Goal: Find specific page/section: Find specific page/section

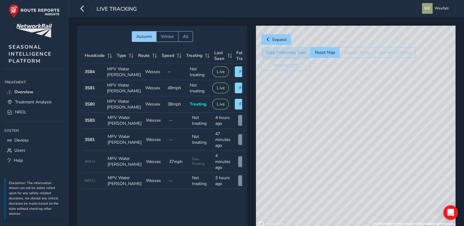
drag, startPoint x: 369, startPoint y: 108, endPoint x: 346, endPoint y: 114, distance: 23.2
click at [346, 114] on div "© Mapbox © OpenStreetMap Improve this map" at bounding box center [356, 127] width 200 height 203
click at [356, 143] on div "© Mapbox © OpenStreetMap Improve this map" at bounding box center [356, 127] width 200 height 203
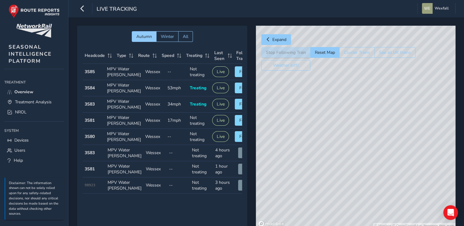
drag, startPoint x: 362, startPoint y: 125, endPoint x: 318, endPoint y: 150, distance: 50.3
click at [318, 150] on div "© Mapbox © OpenStreetMap Improve this map" at bounding box center [356, 127] width 200 height 203
drag, startPoint x: 382, startPoint y: 99, endPoint x: 319, endPoint y: 176, distance: 99.0
click at [319, 176] on div "© Mapbox © OpenStreetMap Improve this map" at bounding box center [356, 127] width 200 height 203
drag, startPoint x: 321, startPoint y: 130, endPoint x: 397, endPoint y: 117, distance: 76.8
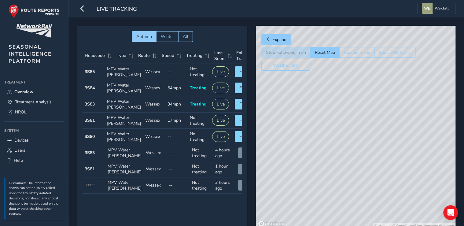
click at [397, 117] on div "© Mapbox © OpenStreetMap Improve this map" at bounding box center [356, 127] width 200 height 203
click at [361, 128] on div "© Mapbox © OpenStreetMap Improve this map" at bounding box center [356, 127] width 200 height 203
click at [28, 101] on span "Treatment Analysis" at bounding box center [33, 102] width 37 height 6
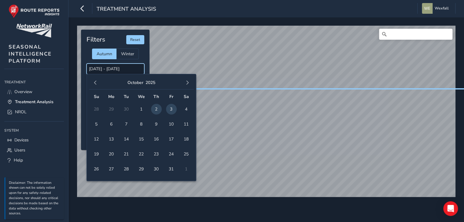
click at [103, 70] on input "02/10/2025 - 03/10/2025" at bounding box center [115, 69] width 58 height 11
click at [172, 110] on span "3" at bounding box center [171, 109] width 11 height 11
click at [127, 70] on input "03/10/2025 - 03/10/2025" at bounding box center [115, 69] width 58 height 11
click at [174, 110] on span "3" at bounding box center [171, 109] width 11 height 11
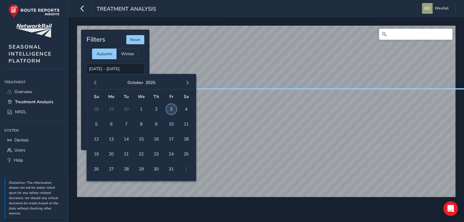
click at [174, 110] on span "3" at bounding box center [171, 109] width 11 height 11
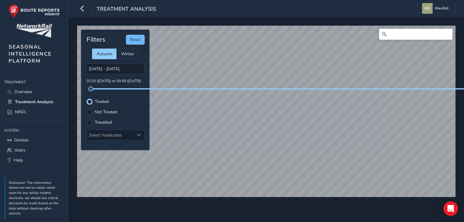
click at [141, 39] on button "Reset" at bounding box center [135, 39] width 18 height 9
type input "02/10/2025 - 03/10/2025"
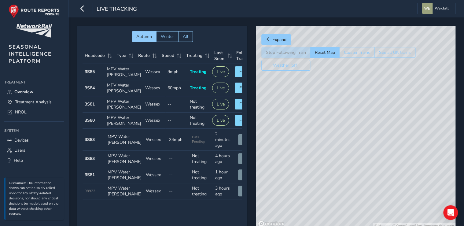
drag, startPoint x: 366, startPoint y: 126, endPoint x: 313, endPoint y: 130, distance: 53.1
click at [313, 130] on div "© Mapbox © OpenStreetMap Improve this map" at bounding box center [356, 127] width 200 height 203
drag, startPoint x: 388, startPoint y: 119, endPoint x: 352, endPoint y: 153, distance: 49.7
click at [341, 170] on div "© Mapbox © OpenStreetMap Improve this map" at bounding box center [356, 127] width 200 height 203
drag, startPoint x: 397, startPoint y: 107, endPoint x: 345, endPoint y: 167, distance: 79.5
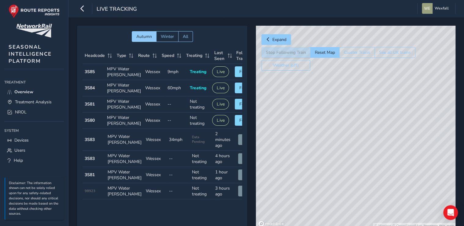
click at [345, 167] on div "© Mapbox © OpenStreetMap Improve this map" at bounding box center [356, 127] width 200 height 203
drag, startPoint x: 352, startPoint y: 103, endPoint x: 307, endPoint y: 147, distance: 63.1
click at [307, 147] on div "© Mapbox © OpenStreetMap Improve this map" at bounding box center [356, 127] width 200 height 203
drag, startPoint x: 335, startPoint y: 158, endPoint x: 329, endPoint y: 160, distance: 6.3
click at [329, 160] on div "© Mapbox © OpenStreetMap Improve this map" at bounding box center [356, 127] width 200 height 203
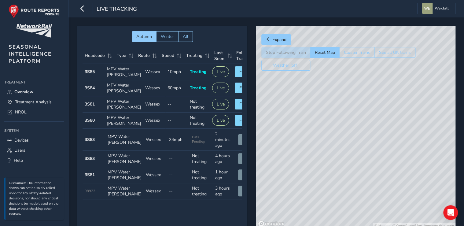
drag, startPoint x: 355, startPoint y: 87, endPoint x: 337, endPoint y: 130, distance: 47.0
click at [337, 130] on div "© Mapbox © OpenStreetMap Improve this map" at bounding box center [356, 127] width 200 height 203
drag, startPoint x: 347, startPoint y: 107, endPoint x: 351, endPoint y: 99, distance: 9.3
click at [351, 99] on div "© Mapbox © OpenStreetMap Improve this map" at bounding box center [356, 127] width 200 height 203
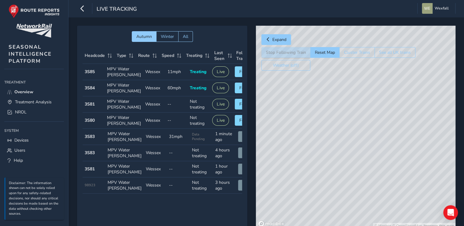
drag, startPoint x: 303, startPoint y: 168, endPoint x: 390, endPoint y: 123, distance: 97.7
click at [390, 123] on div "© Mapbox © OpenStreetMap Improve this map" at bounding box center [356, 127] width 200 height 203
drag, startPoint x: 347, startPoint y: 152, endPoint x: 366, endPoint y: 142, distance: 21.6
click at [366, 142] on div "© Mapbox © OpenStreetMap Improve this map" at bounding box center [356, 127] width 200 height 203
drag, startPoint x: 345, startPoint y: 135, endPoint x: 377, endPoint y: 143, distance: 33.1
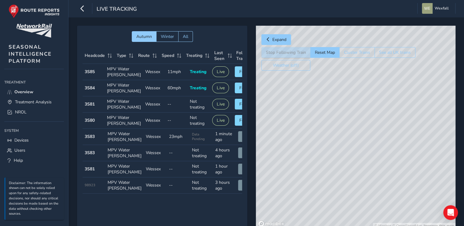
click at [377, 143] on div "© Mapbox © OpenStreetMap Improve this map" at bounding box center [356, 127] width 200 height 203
click at [337, 163] on div "© Mapbox © OpenStreetMap Improve this map" at bounding box center [356, 127] width 200 height 203
drag, startPoint x: 411, startPoint y: 120, endPoint x: 355, endPoint y: 145, distance: 61.0
click at [355, 145] on div "© Mapbox © OpenStreetMap Improve this map" at bounding box center [356, 127] width 200 height 203
drag, startPoint x: 391, startPoint y: 130, endPoint x: 344, endPoint y: 146, distance: 49.4
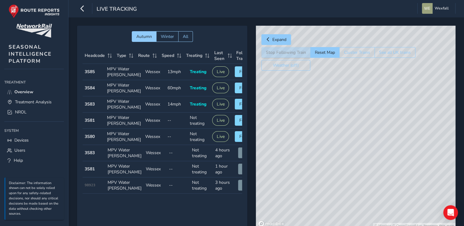
click at [344, 146] on div "© Mapbox © OpenStreetMap Improve this map" at bounding box center [356, 127] width 200 height 203
drag, startPoint x: 411, startPoint y: 123, endPoint x: 328, endPoint y: 156, distance: 89.8
click at [328, 156] on div "© Mapbox © OpenStreetMap Improve this map" at bounding box center [356, 127] width 200 height 203
drag, startPoint x: 411, startPoint y: 134, endPoint x: 370, endPoint y: 148, distance: 43.7
click at [370, 148] on div "© Mapbox © OpenStreetMap Improve this map" at bounding box center [356, 127] width 200 height 203
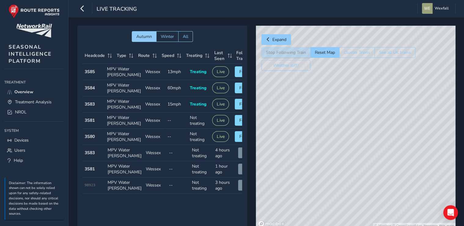
click at [374, 154] on div "© Mapbox © OpenStreetMap Improve this map" at bounding box center [356, 127] width 200 height 203
drag, startPoint x: 356, startPoint y: 115, endPoint x: 370, endPoint y: 162, distance: 49.1
click at [370, 162] on div "© Mapbox © OpenStreetMap Improve this map" at bounding box center [356, 127] width 200 height 203
drag, startPoint x: 346, startPoint y: 121, endPoint x: 361, endPoint y: 151, distance: 33.6
click at [361, 151] on div "© Mapbox © OpenStreetMap Improve this map" at bounding box center [356, 127] width 200 height 203
